Goal: Information Seeking & Learning: Learn about a topic

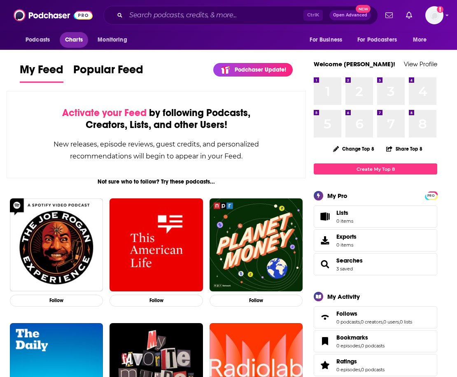
click at [75, 36] on span "Charts" at bounding box center [74, 40] width 18 height 12
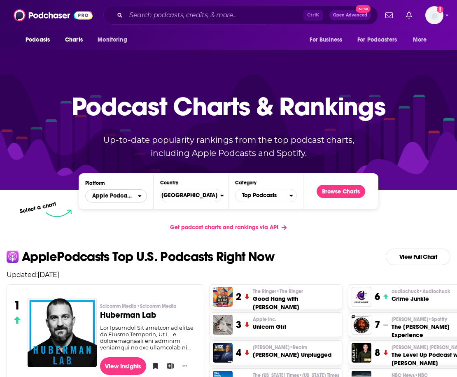
click at [133, 196] on span "Apple Podcasts" at bounding box center [112, 196] width 41 height 6
click at [121, 221] on span "Spotify" at bounding box center [115, 221] width 51 height 5
click at [209, 199] on span "[GEOGRAPHIC_DATA]" at bounding box center [187, 196] width 65 height 14
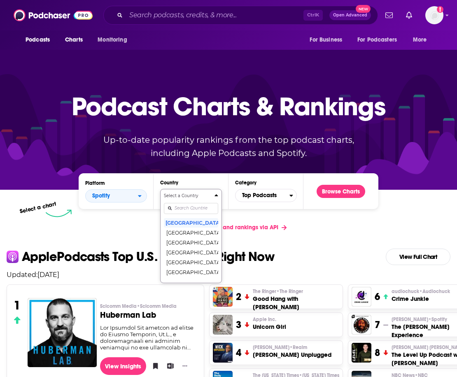
click at [194, 207] on input "Countries" at bounding box center [191, 208] width 54 height 11
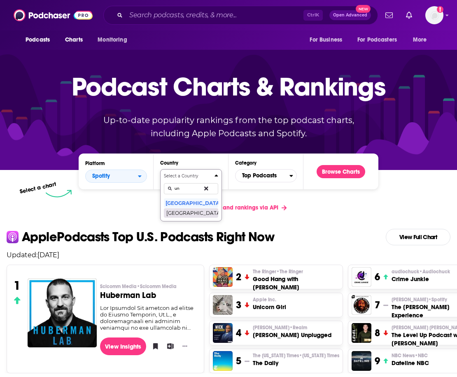
type input "un"
click at [194, 211] on button "[GEOGRAPHIC_DATA]" at bounding box center [191, 213] width 54 height 10
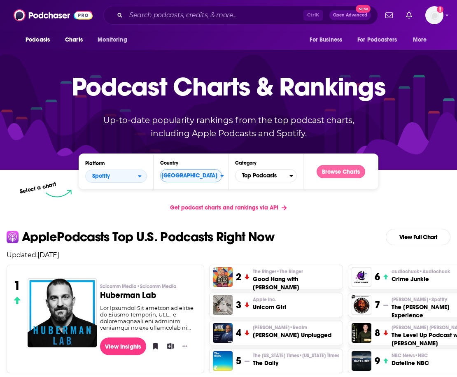
click at [341, 170] on button "Browse Charts" at bounding box center [341, 171] width 49 height 13
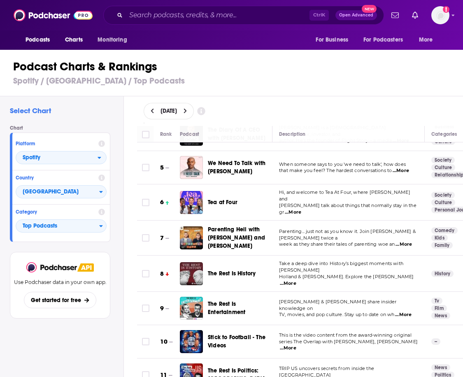
scroll to position [128, 0]
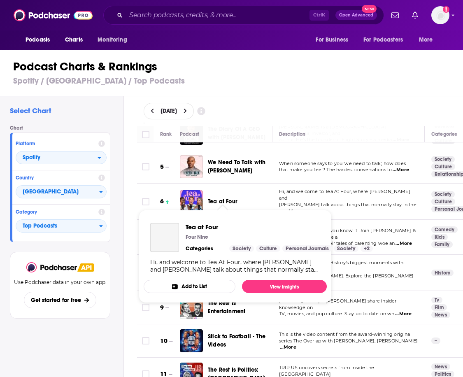
click at [220, 198] on span "Tea at Four" at bounding box center [223, 201] width 30 height 7
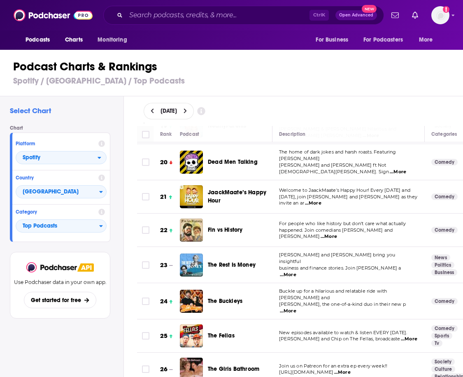
scroll to position [649, 0]
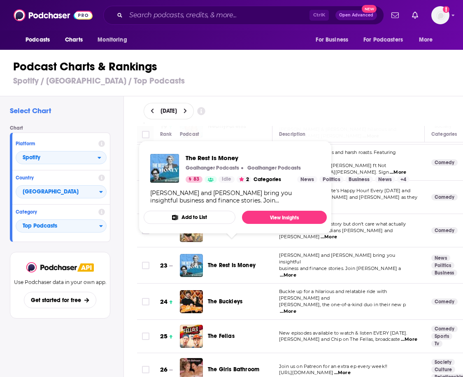
click at [245, 262] on span "The Rest Is Money" at bounding box center [232, 265] width 48 height 7
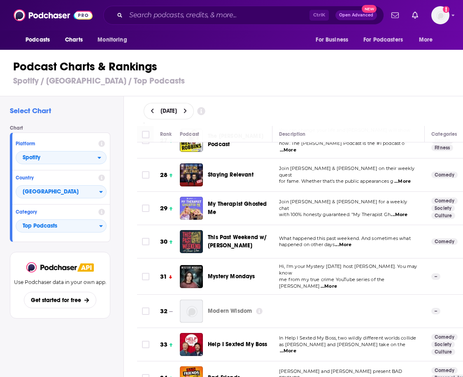
scroll to position [937, 0]
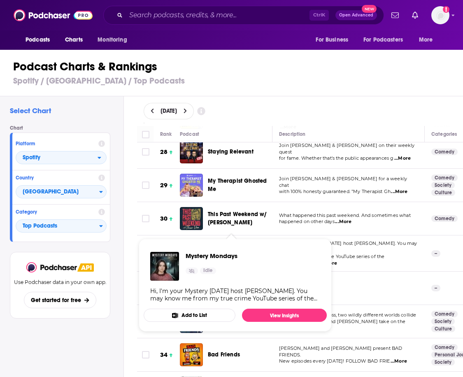
click at [226, 250] on span "Mystery Mondays" at bounding box center [231, 253] width 47 height 7
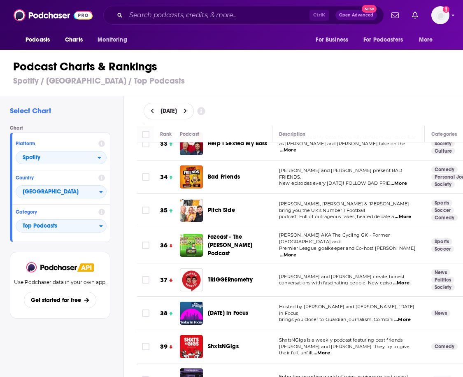
scroll to position [1115, 0]
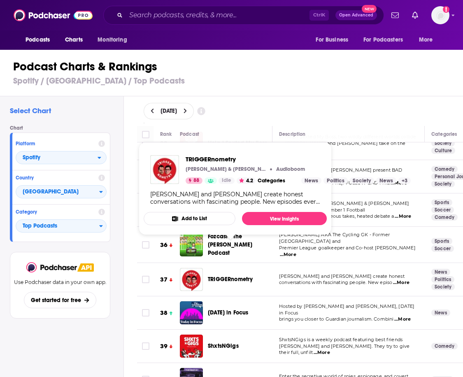
click at [245, 275] on span "TRIGGERnometry" at bounding box center [230, 279] width 45 height 8
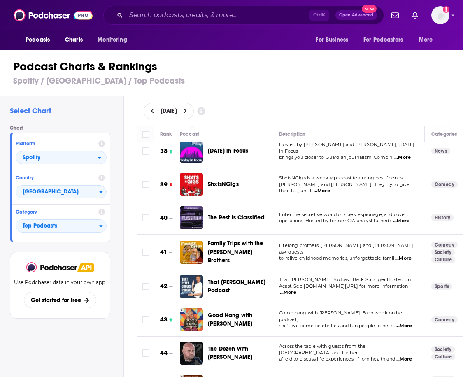
scroll to position [1377, 0]
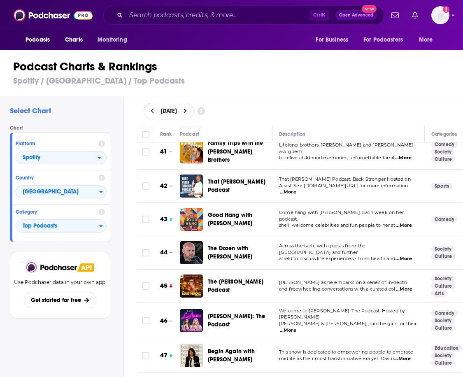
click at [404, 256] on span "...More" at bounding box center [404, 259] width 16 height 7
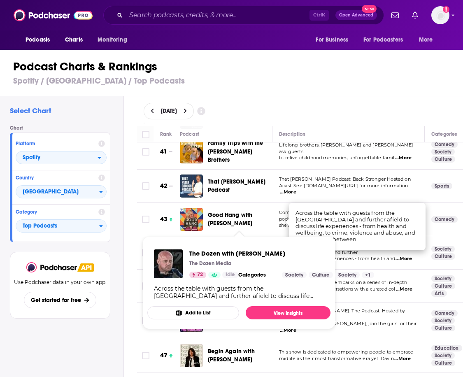
click at [223, 245] on span "The Dozen with Liam Tuffs" at bounding box center [239, 253] width 63 height 16
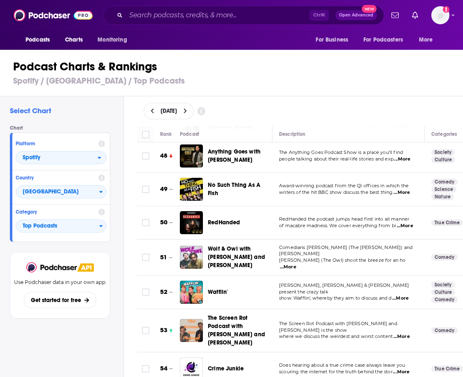
scroll to position [1611, 0]
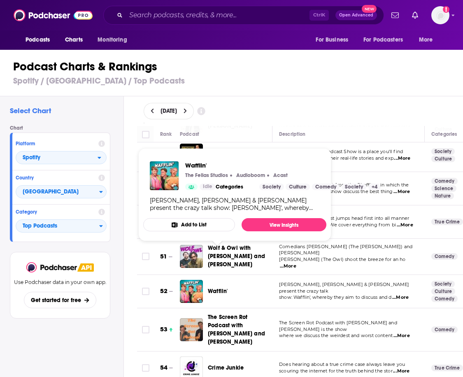
click at [218, 288] on span "Wafflin'" at bounding box center [218, 291] width 20 height 7
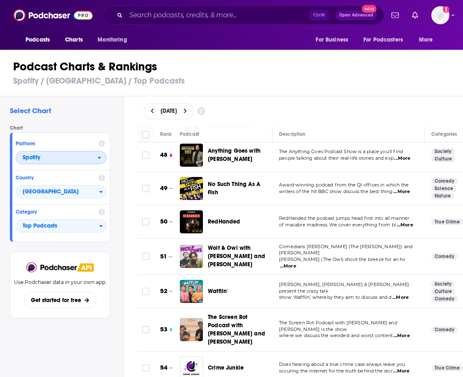
click at [72, 156] on span "Spotify" at bounding box center [57, 158] width 82 height 14
click at [48, 175] on div "Apple Podcasts" at bounding box center [61, 173] width 84 height 10
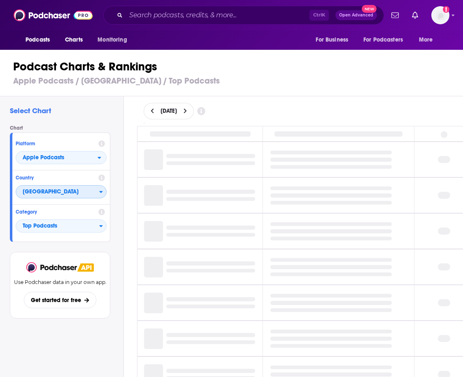
click at [53, 192] on span "[GEOGRAPHIC_DATA]" at bounding box center [57, 192] width 83 height 14
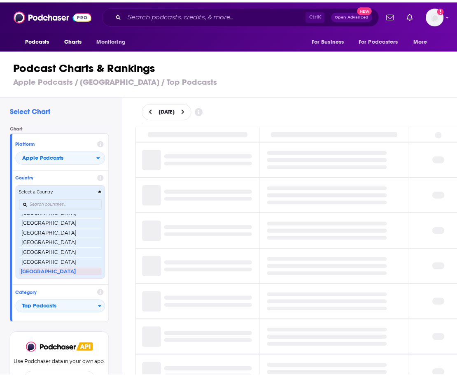
scroll to position [1589, 0]
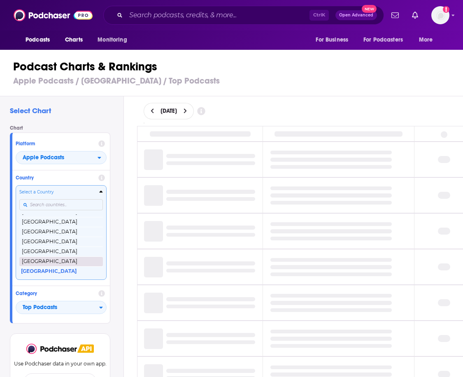
click at [54, 263] on button "[GEOGRAPHIC_DATA]" at bounding box center [61, 262] width 84 height 10
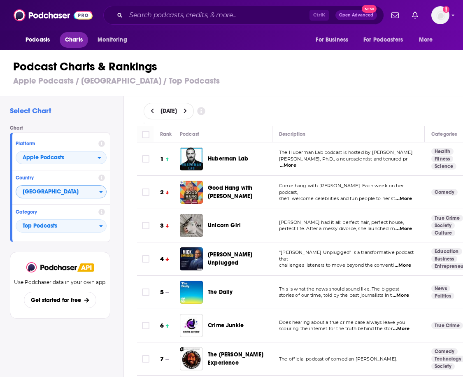
click at [78, 41] on span "Charts" at bounding box center [74, 40] width 18 height 12
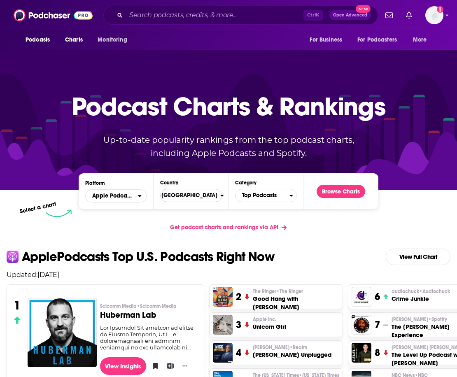
click at [222, 199] on button "[GEOGRAPHIC_DATA]" at bounding box center [191, 195] width 62 height 13
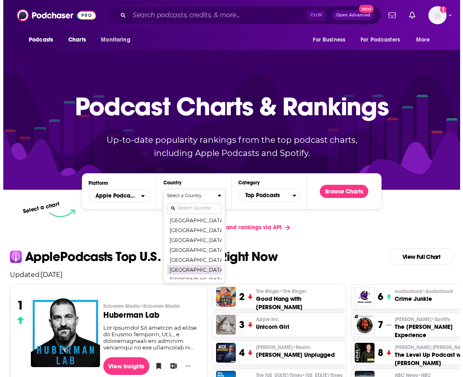
scroll to position [1593, 0]
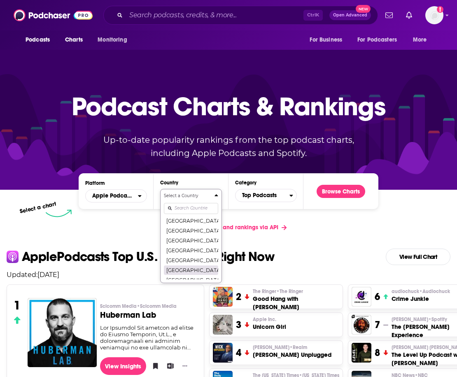
click at [189, 271] on button "[GEOGRAPHIC_DATA]" at bounding box center [191, 270] width 54 height 10
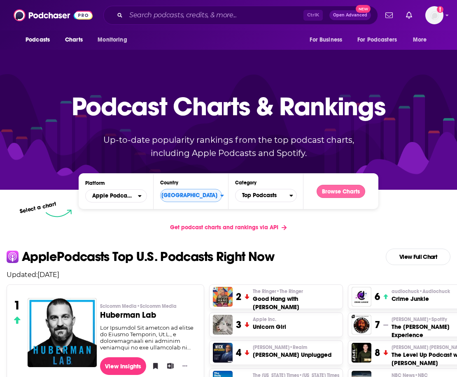
click at [340, 193] on button "Browse Charts" at bounding box center [341, 191] width 49 height 13
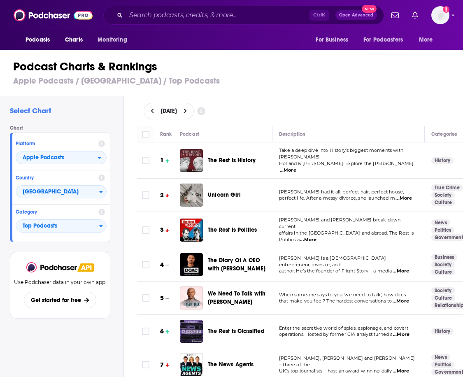
scroll to position [14, 0]
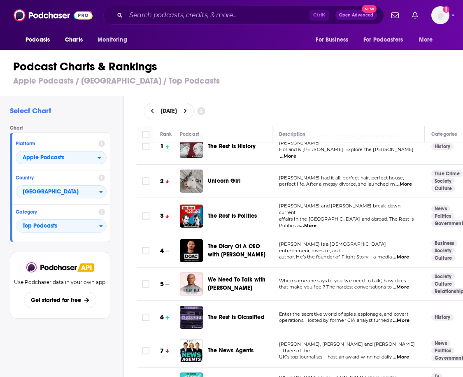
click at [404, 181] on span "...More" at bounding box center [404, 184] width 16 height 7
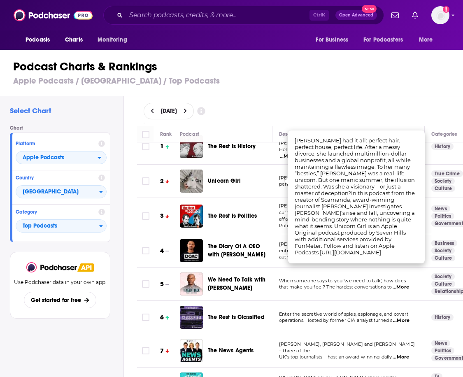
click at [257, 108] on div "August 25, 2025" at bounding box center [300, 111] width 313 height 16
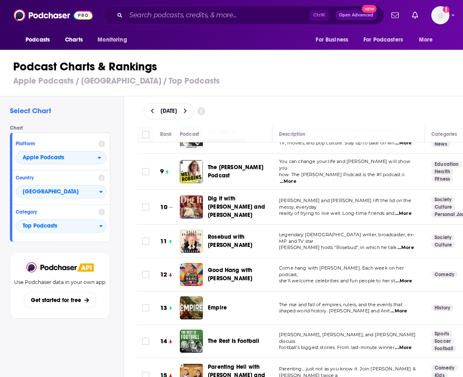
scroll to position [262, 0]
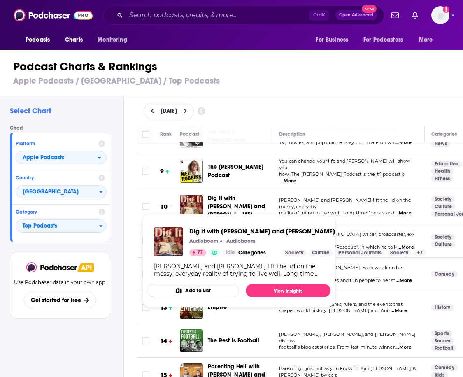
click at [242, 195] on span "Dig It with [PERSON_NAME] and [PERSON_NAME]" at bounding box center [236, 206] width 57 height 23
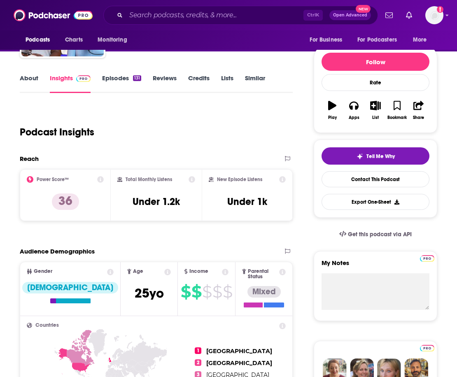
scroll to position [87, 0]
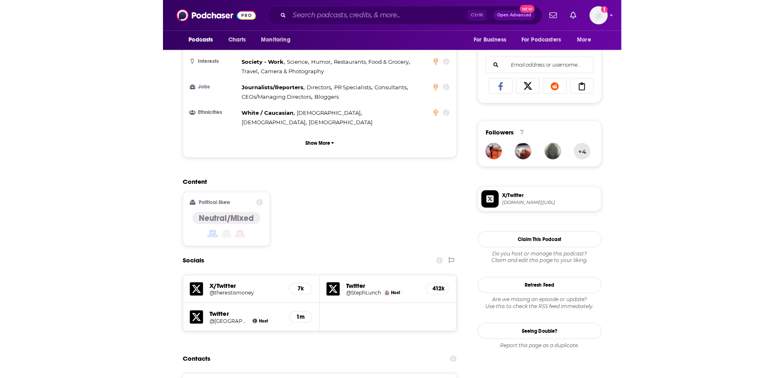
scroll to position [388, 0]
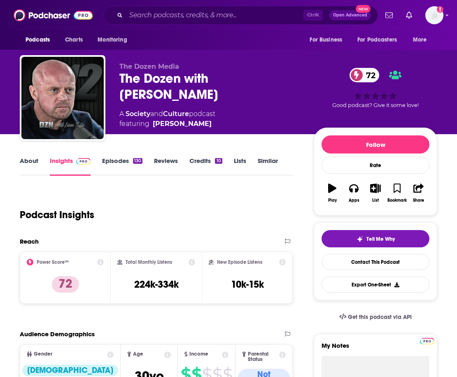
click at [35, 168] on link "About" at bounding box center [29, 166] width 19 height 19
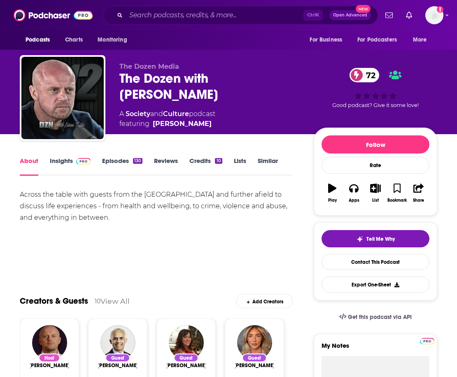
click at [66, 163] on link "Insights" at bounding box center [70, 166] width 41 height 19
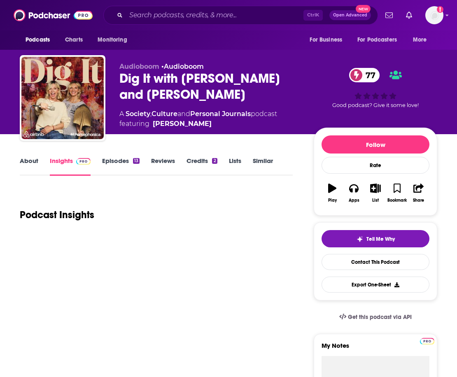
click at [28, 161] on link "About" at bounding box center [29, 166] width 19 height 19
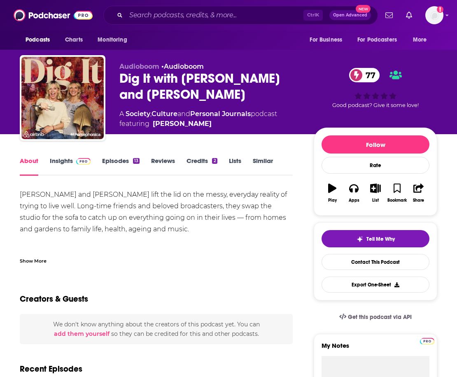
click at [68, 165] on link "Insights" at bounding box center [70, 166] width 41 height 19
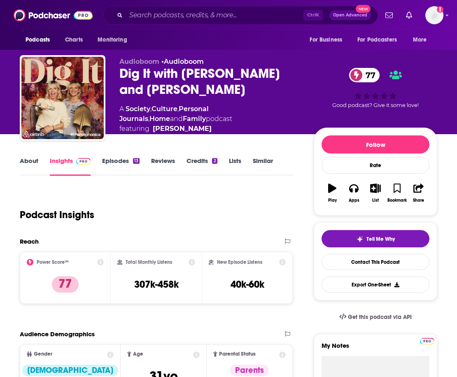
click at [34, 162] on link "About" at bounding box center [29, 166] width 19 height 19
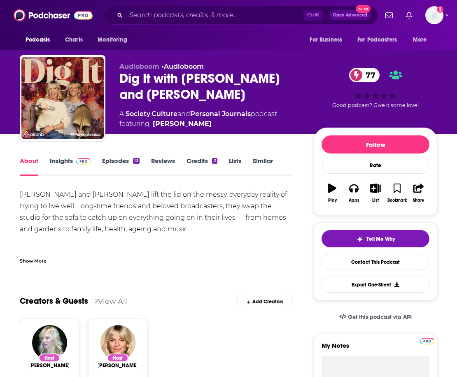
click at [76, 163] on img at bounding box center [83, 161] width 14 height 7
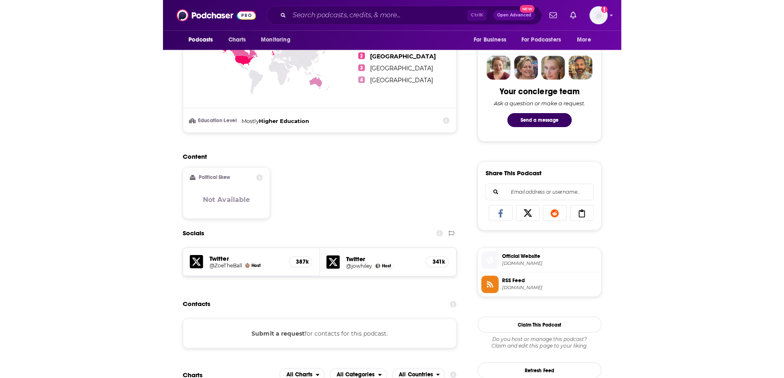
scroll to position [396, 0]
